Goal: Navigation & Orientation: Find specific page/section

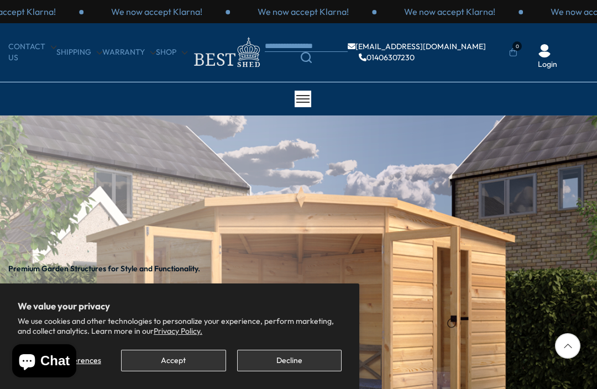
click at [291, 364] on button "Decline" at bounding box center [289, 361] width 105 height 22
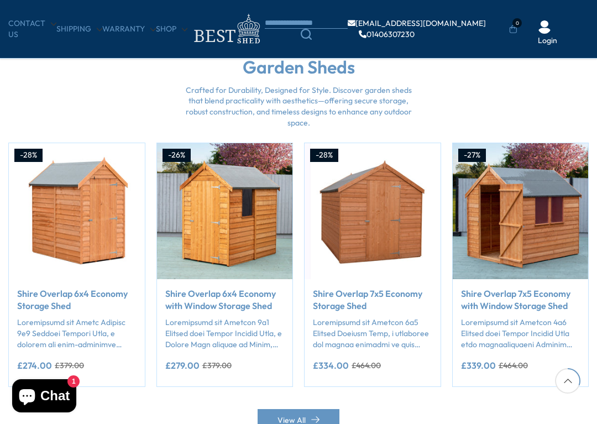
scroll to position [878, 0]
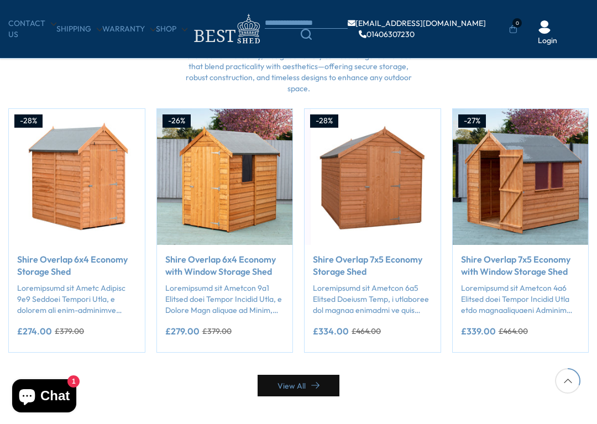
click at [299, 387] on link "View All" at bounding box center [299, 386] width 82 height 22
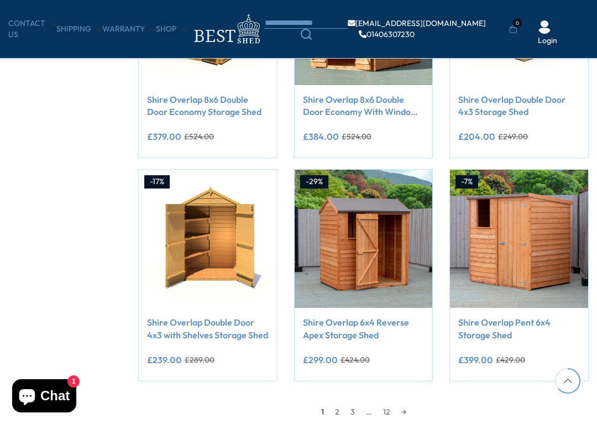
scroll to position [756, 0]
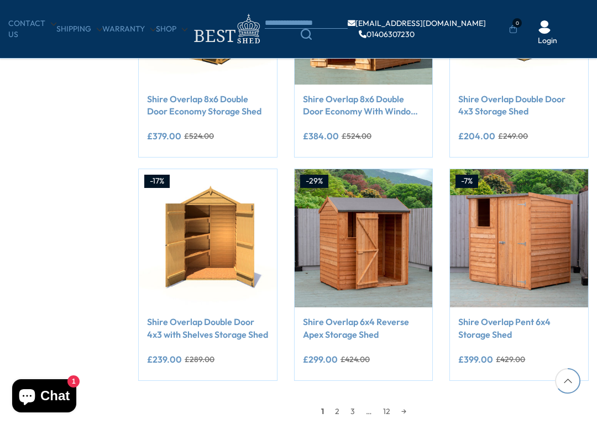
click at [335, 389] on link "2" at bounding box center [337, 411] width 15 height 17
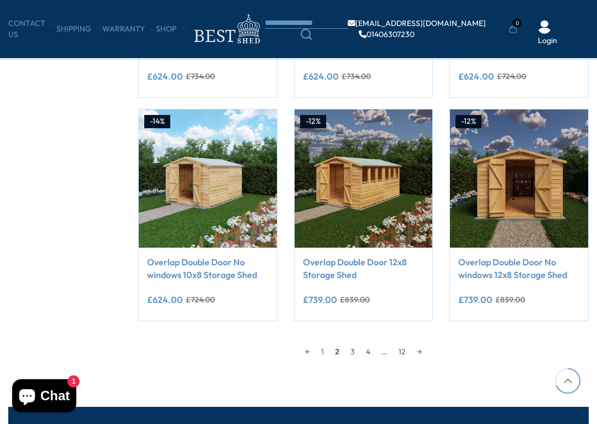
scroll to position [816, 0]
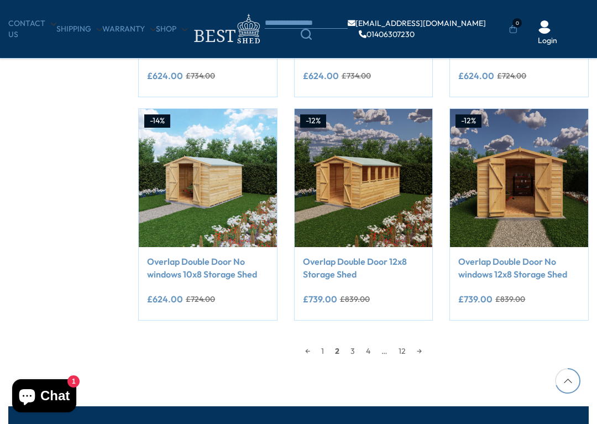
click at [352, 355] on link "3" at bounding box center [352, 351] width 15 height 17
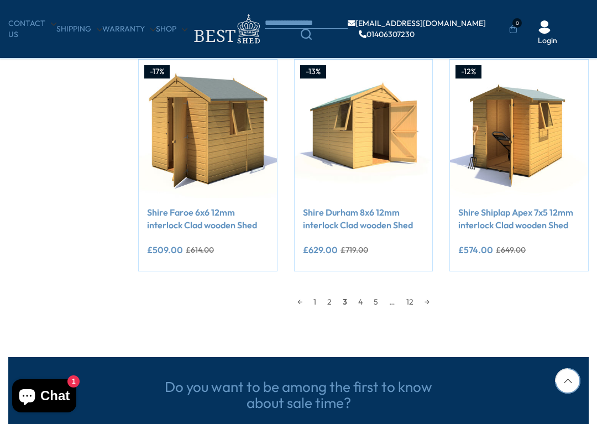
scroll to position [865, 0]
click at [310, 299] on link "1" at bounding box center [315, 302] width 14 height 17
